Goal: Task Accomplishment & Management: Manage account settings

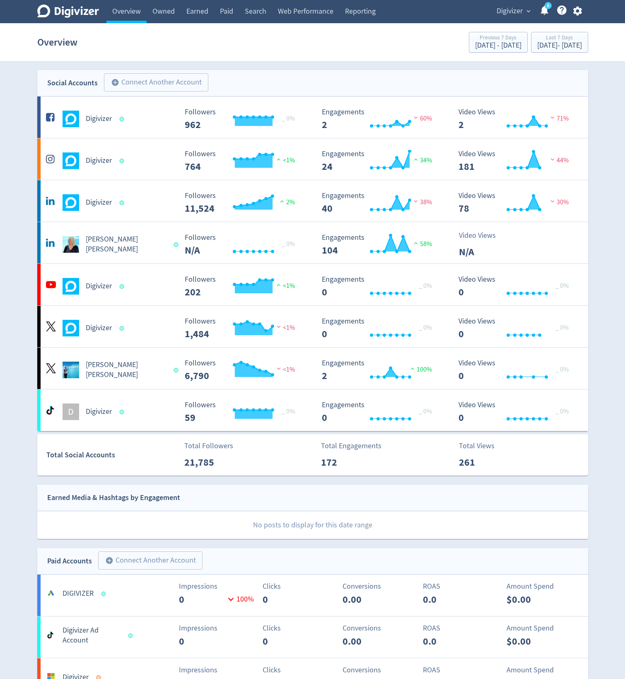
click at [609, 405] on div "Digivizer Logo [PERSON_NAME] Logo Overview Owned Earned Paid Search Web Perform…" at bounding box center [312, 688] width 625 height 1376
click at [602, 131] on div "Digivizer Logo [PERSON_NAME] Logo Overview Owned Earned Paid Search Web Perform…" at bounding box center [312, 688] width 625 height 1376
click at [585, 13] on button "button" at bounding box center [578, 10] width 21 height 11
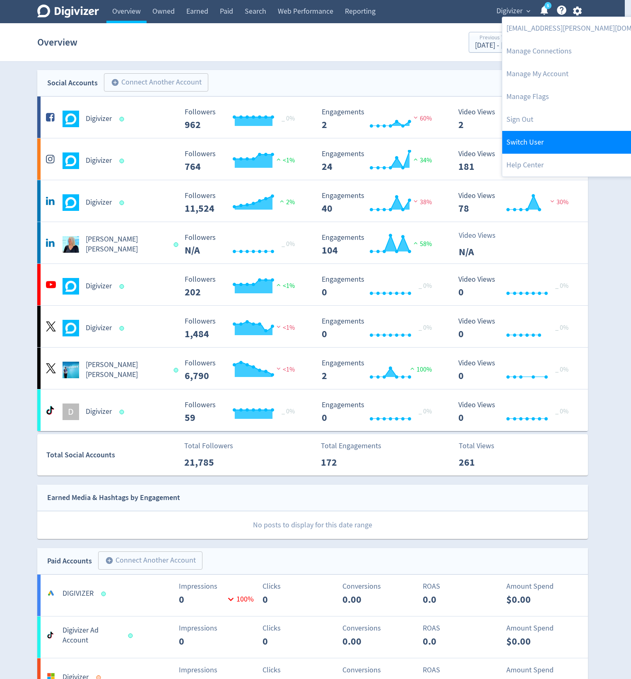
click at [552, 143] on link "Switch User" at bounding box center [586, 142] width 169 height 23
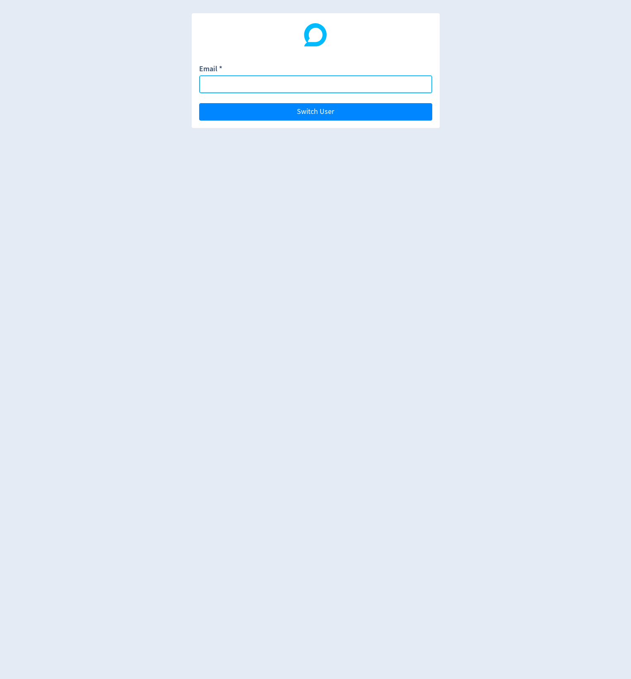
click at [309, 85] on input "Email *" at bounding box center [315, 84] width 233 height 18
type input "[EMAIL_ADDRESS][DOMAIN_NAME]"
click at [199, 103] on button "Switch User" at bounding box center [315, 111] width 233 height 17
